Goal: Go to known website: Go to known website

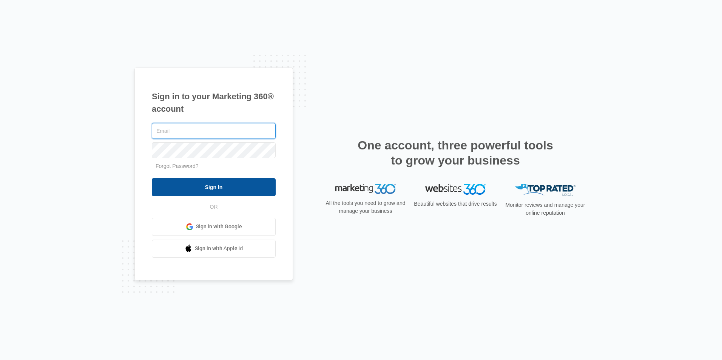
type input "[EMAIL_ADDRESS][DOMAIN_NAME]"
click at [221, 186] on input "Sign In" at bounding box center [214, 187] width 124 height 18
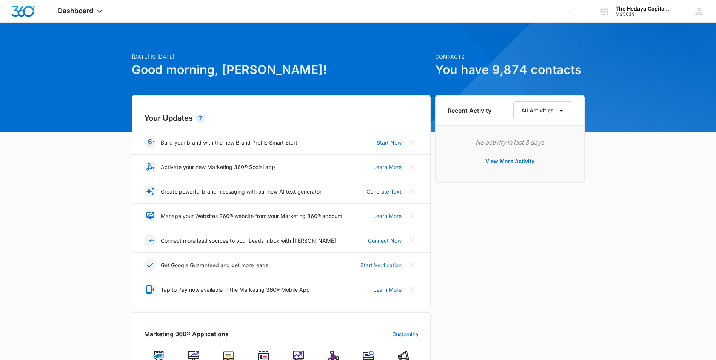
scroll to position [3, 0]
click at [90, 14] on span "Dashboard" at bounding box center [75, 11] width 35 height 8
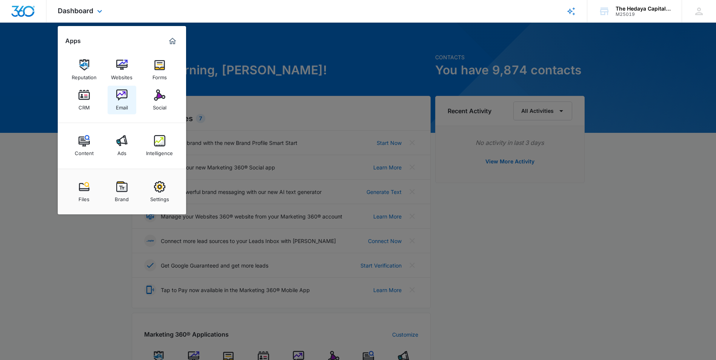
click at [109, 105] on link "Email" at bounding box center [122, 100] width 29 height 29
